Goal: Check status: Check status

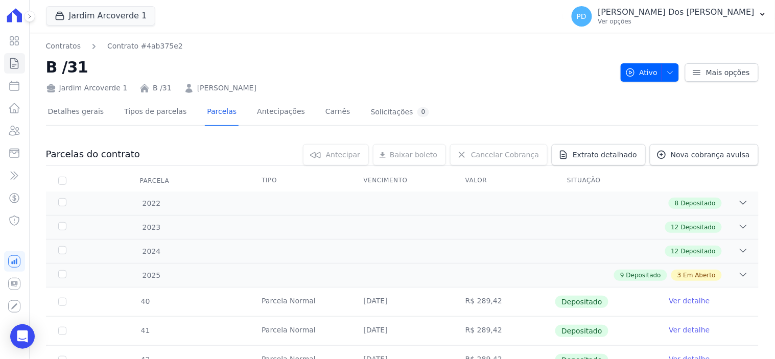
scroll to position [283, 0]
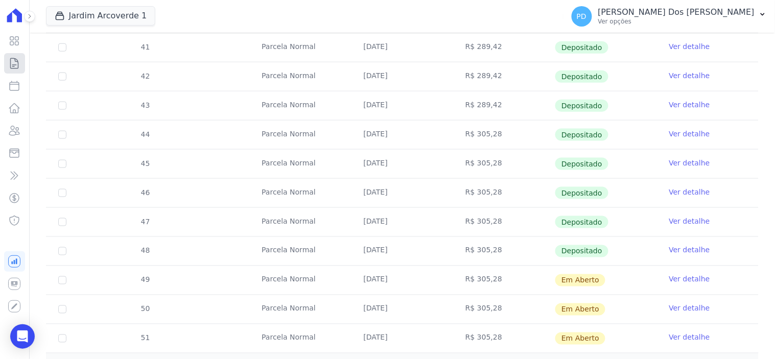
click at [14, 65] on icon at bounding box center [14, 63] width 12 height 12
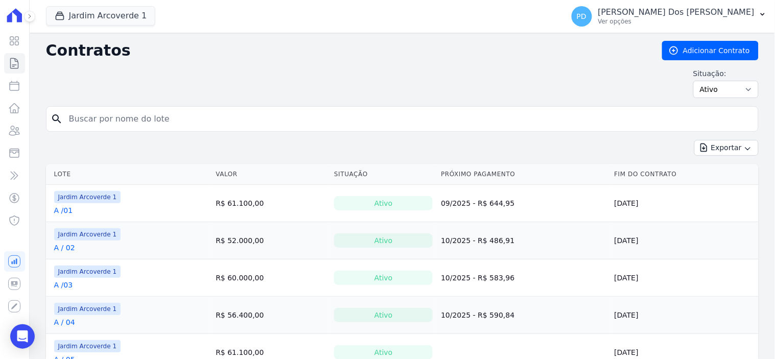
click at [110, 117] on input "search" at bounding box center [408, 119] width 691 height 20
type input "b / 26"
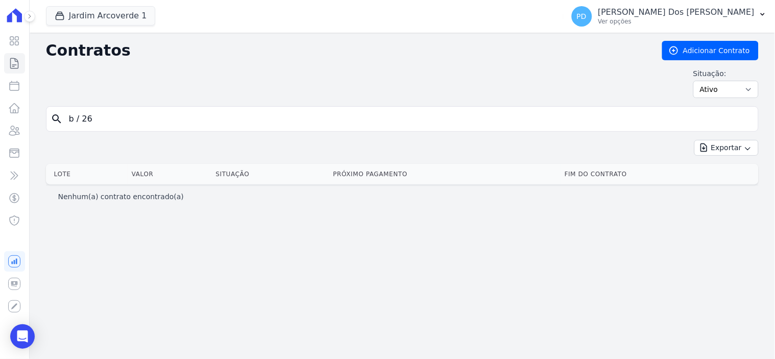
click at [80, 124] on input "b / 26" at bounding box center [408, 119] width 691 height 20
type input "b /26"
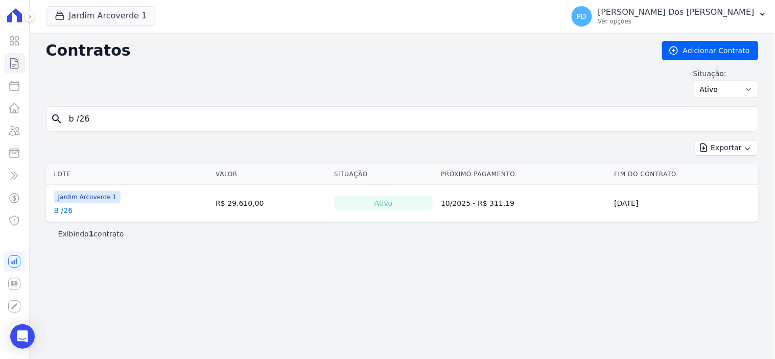
click at [62, 212] on link "B /26" at bounding box center [63, 210] width 19 height 10
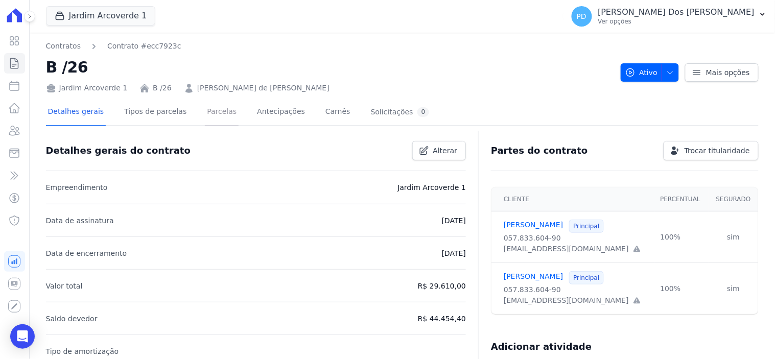
click at [205, 108] on link "Parcelas" at bounding box center [222, 112] width 34 height 27
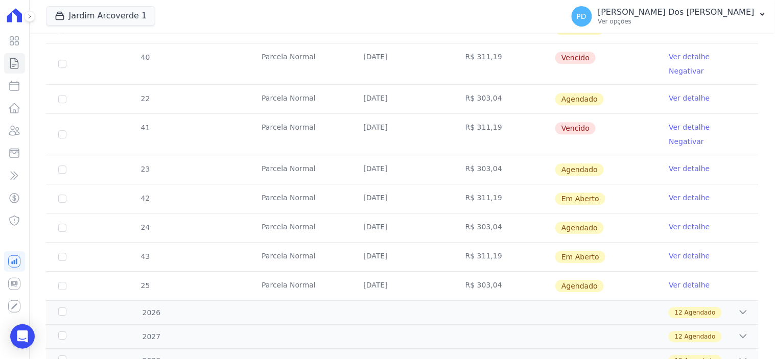
scroll to position [567, 0]
